Goal: Transaction & Acquisition: Subscribe to service/newsletter

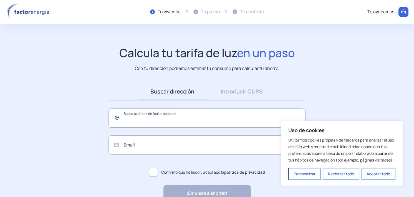
click at [173, 126] on input "text" at bounding box center [206, 117] width 197 height 19
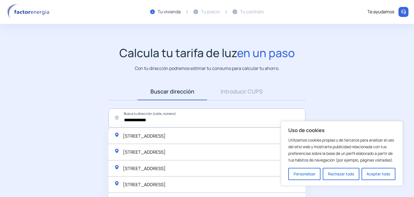
click at [163, 132] on div "[STREET_ADDRESS]" at bounding box center [140, 136] width 52 height 8
type input "**********"
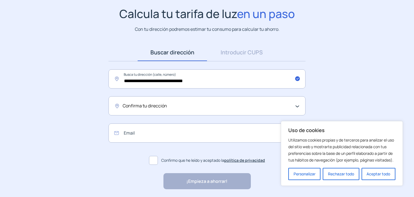
scroll to position [55, 0]
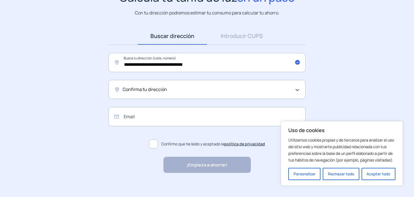
click at [171, 90] on div "Confirma tu dirección" at bounding box center [206, 89] width 166 height 7
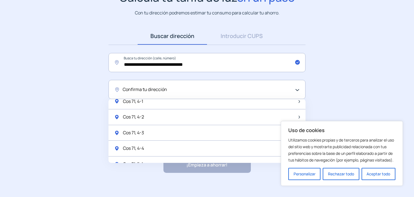
scroll to position [194, 0]
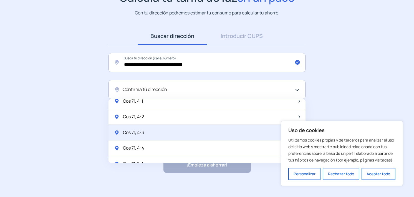
click at [141, 129] on span "Cos 71, 4-3" at bounding box center [133, 132] width 21 height 7
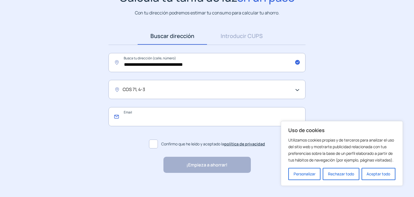
click at [129, 121] on input "email" at bounding box center [206, 116] width 197 height 19
type input "**********"
click at [152, 146] on span at bounding box center [153, 144] width 9 height 9
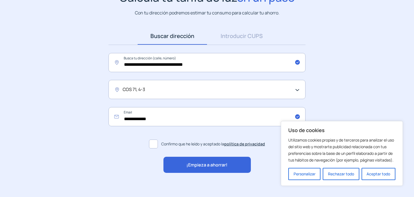
click at [206, 163] on span "¡Empieza a ahorrar!" at bounding box center [206, 164] width 41 height 7
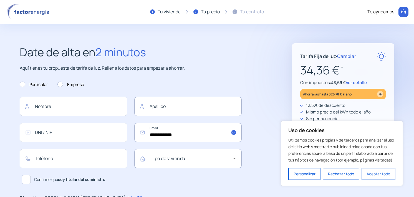
click at [386, 176] on button "Aceptar todo" at bounding box center [378, 174] width 34 height 12
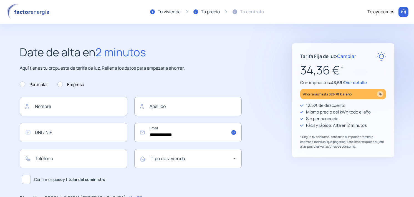
click at [353, 83] on span "Ver detalle" at bounding box center [356, 83] width 21 height 6
